Goal: Check status: Check status

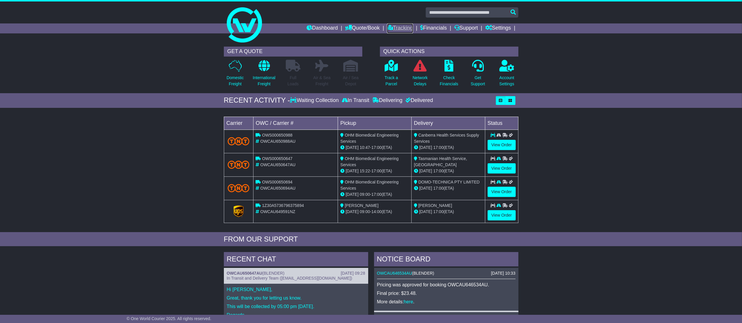
click at [406, 26] on link "Tracking" at bounding box center [400, 28] width 26 height 10
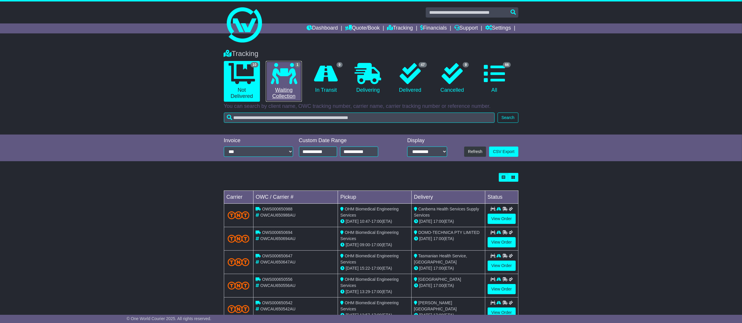
click at [291, 71] on icon at bounding box center [284, 73] width 26 height 21
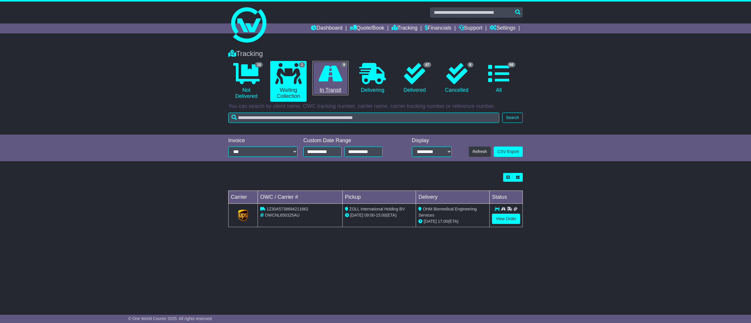
click at [335, 79] on icon at bounding box center [330, 73] width 24 height 21
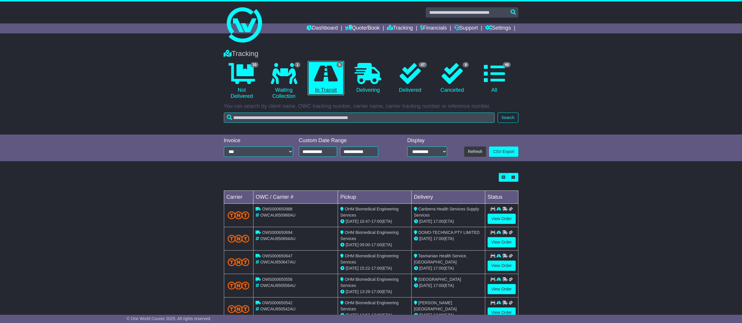
click at [315, 77] on icon at bounding box center [326, 73] width 24 height 21
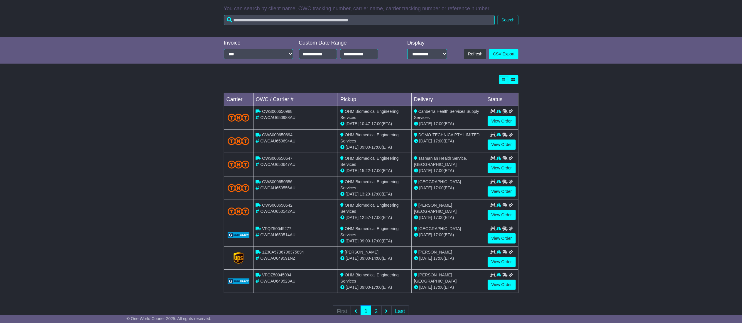
scroll to position [116, 0]
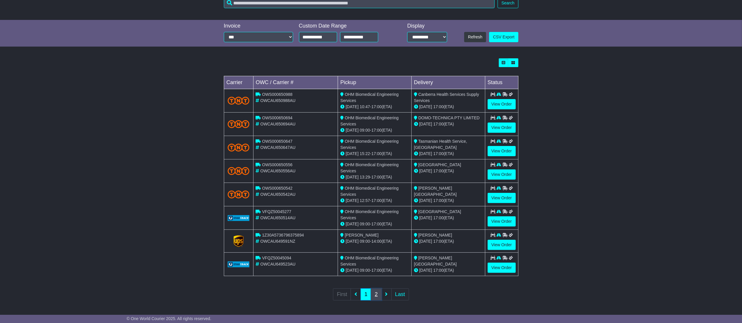
click at [374, 292] on link "2" at bounding box center [376, 295] width 11 height 12
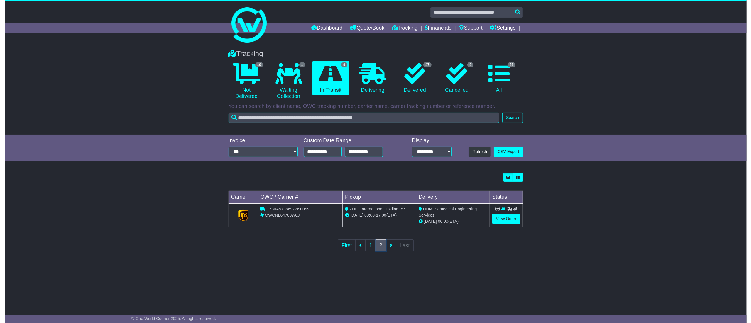
scroll to position [0, 0]
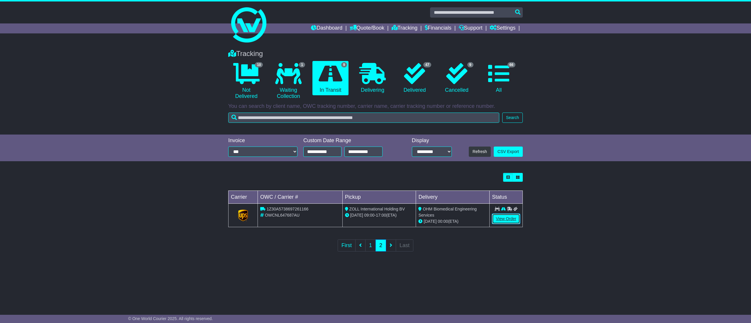
click at [505, 219] on link "View Order" at bounding box center [506, 219] width 28 height 10
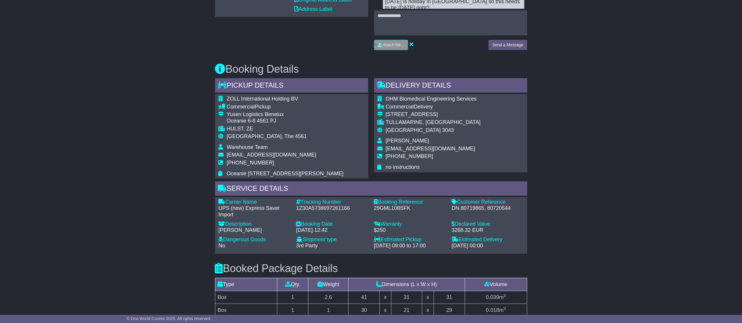
scroll to position [293, 0]
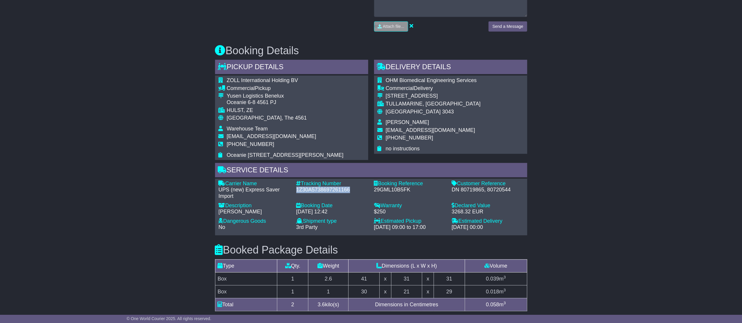
drag, startPoint x: 297, startPoint y: 189, endPoint x: 352, endPoint y: 190, distance: 54.6
click at [352, 190] on div "1Z30A5738697261166" at bounding box center [332, 190] width 72 height 6
copy div "1Z30A5738697261166"
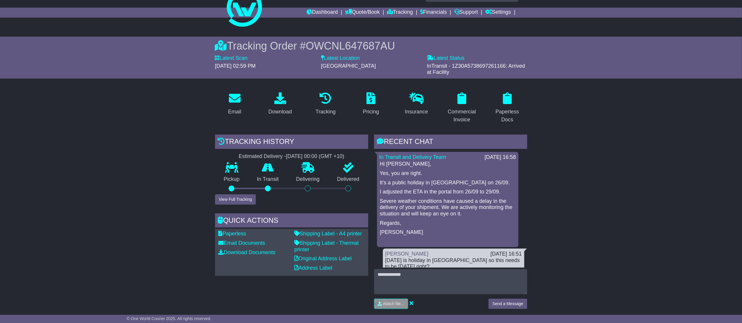
scroll to position [0, 0]
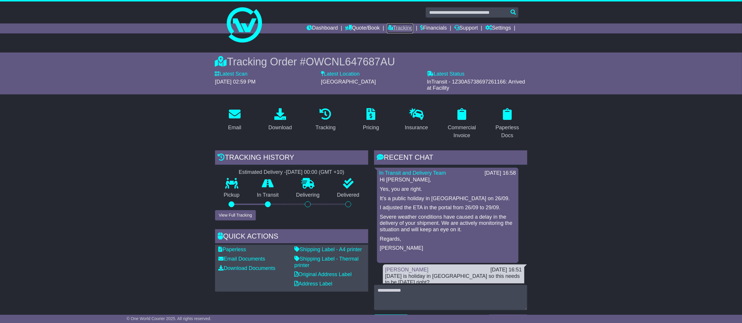
click at [397, 32] on link "Tracking" at bounding box center [400, 28] width 26 height 10
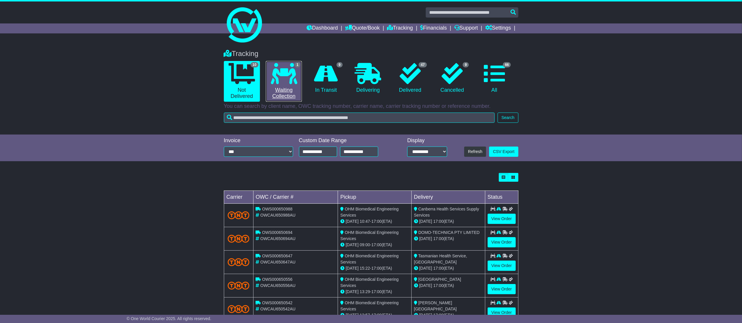
click at [293, 96] on link "1 Waiting Collection" at bounding box center [284, 81] width 36 height 41
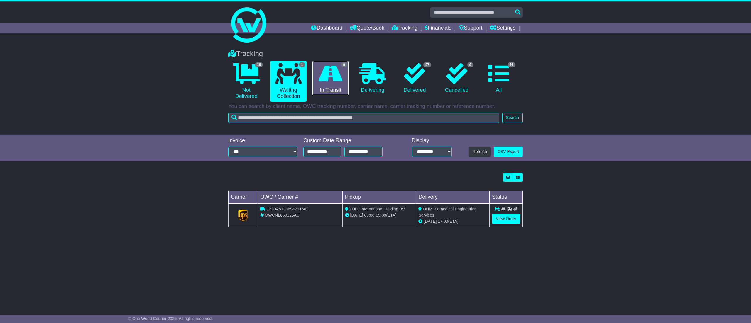
click at [324, 85] on link "9 In Transit" at bounding box center [330, 78] width 36 height 35
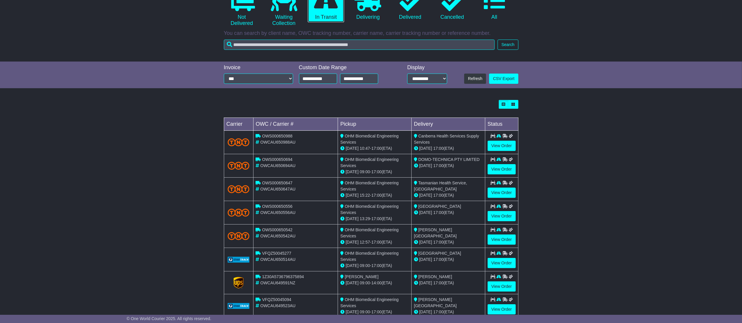
scroll to position [116, 0]
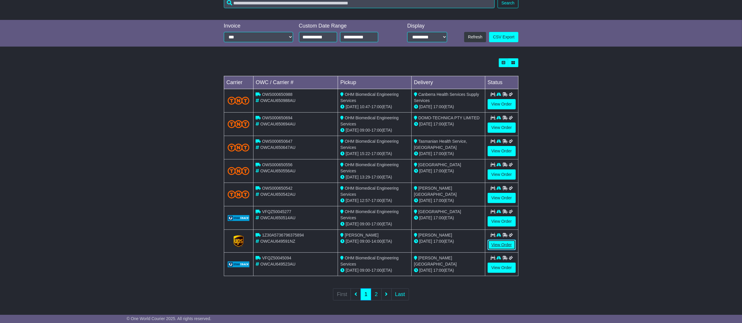
click at [500, 245] on link "View Order" at bounding box center [501, 245] width 28 height 10
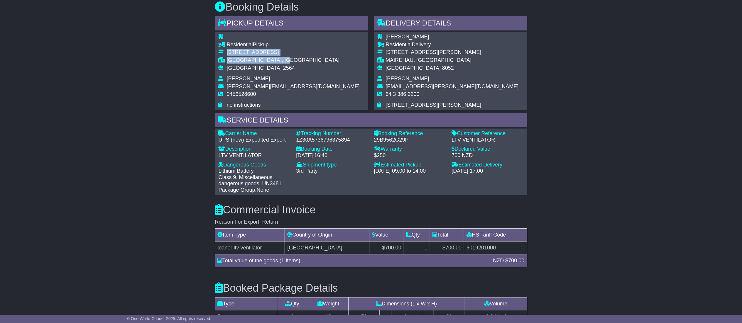
drag, startPoint x: 226, startPoint y: 52, endPoint x: 299, endPoint y: 60, distance: 72.6
click at [299, 60] on tbody "Residential Pickup [STREET_ADDRESS] [GEOGRAPHIC_DATA], [GEOGRAPHIC_DATA] [GEOGR…" at bounding box center [288, 71] width 141 height 74
copy tbody "[STREET_ADDRESS]"
